Goal: Task Accomplishment & Management: Use online tool/utility

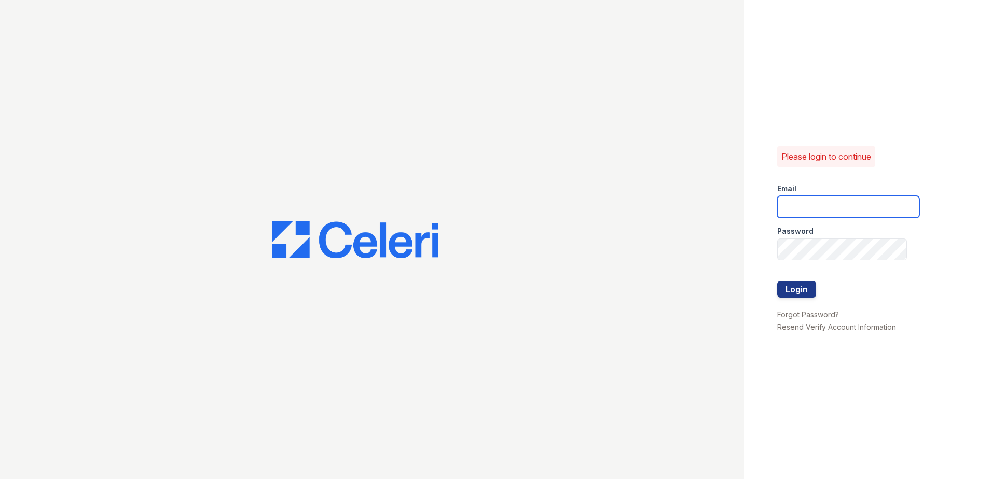
click at [831, 203] on input "email" at bounding box center [848, 207] width 142 height 22
type input "[PERSON_NAME][EMAIL_ADDRESS][PERSON_NAME][DOMAIN_NAME]"
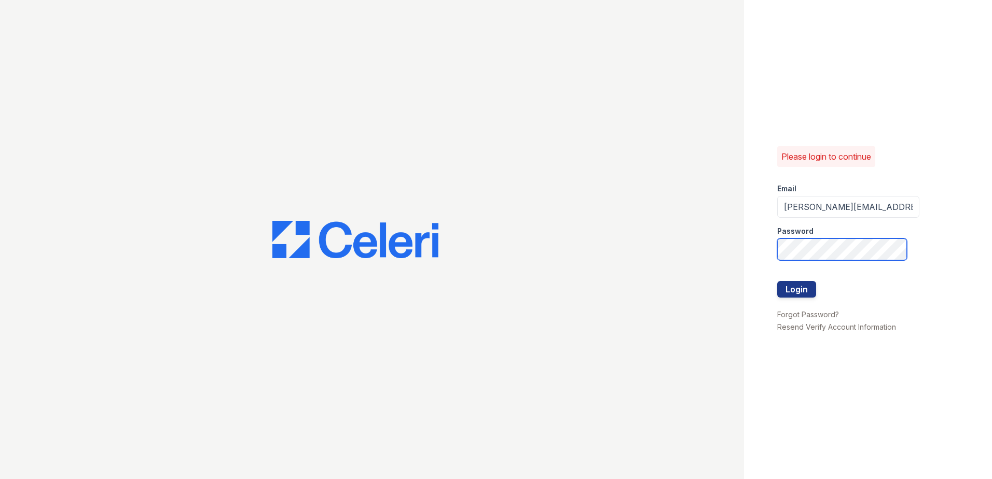
click at [777, 281] on button "Login" at bounding box center [796, 289] width 39 height 17
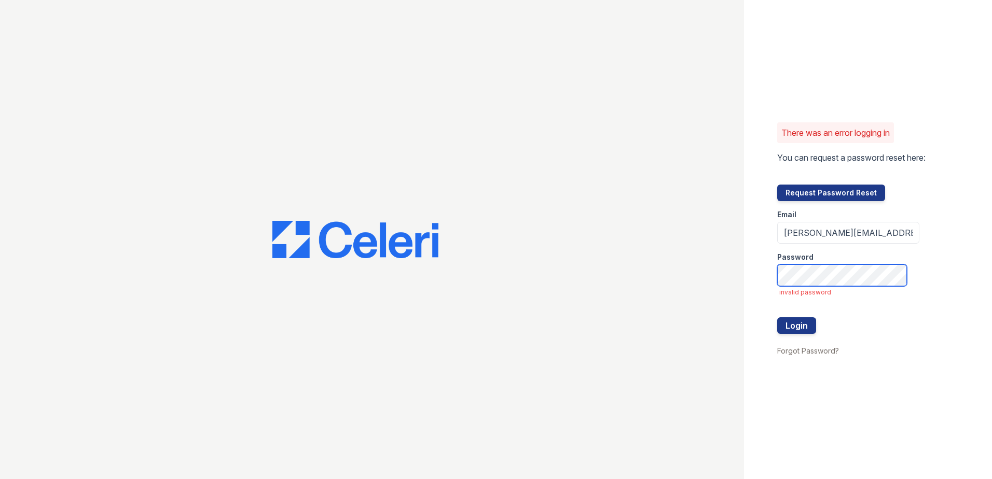
click at [777, 318] on button "Login" at bounding box center [796, 326] width 39 height 17
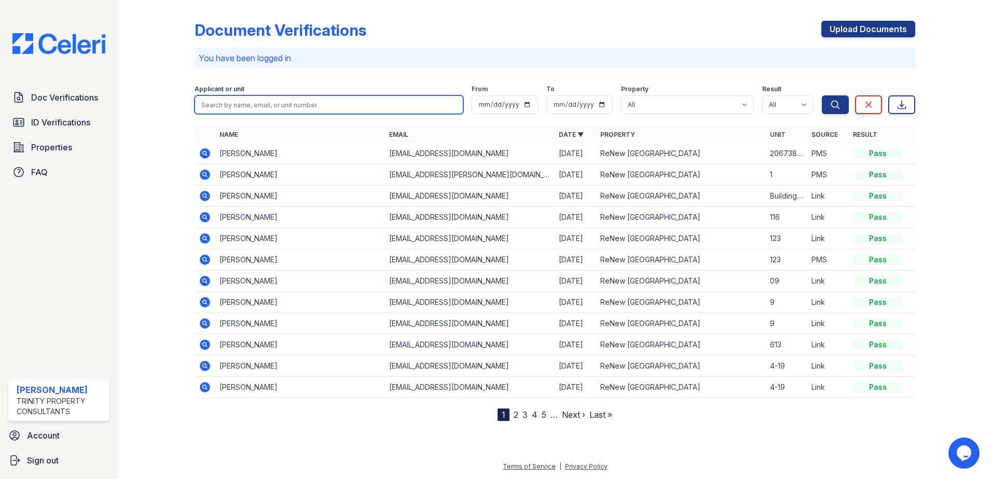
click at [246, 106] on input "search" at bounding box center [329, 104] width 269 height 19
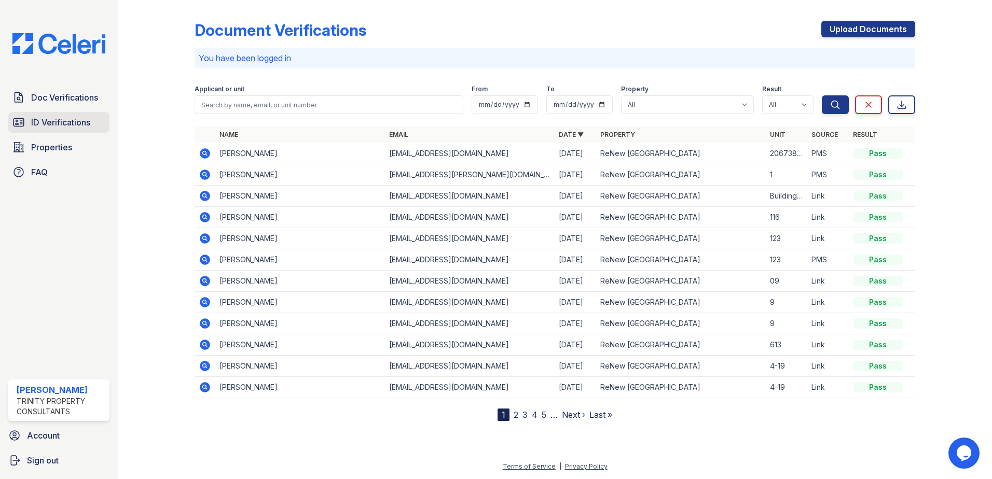
click at [46, 122] on span "ID Verifications" at bounding box center [60, 122] width 59 height 12
